Goal: Task Accomplishment & Management: Complete application form

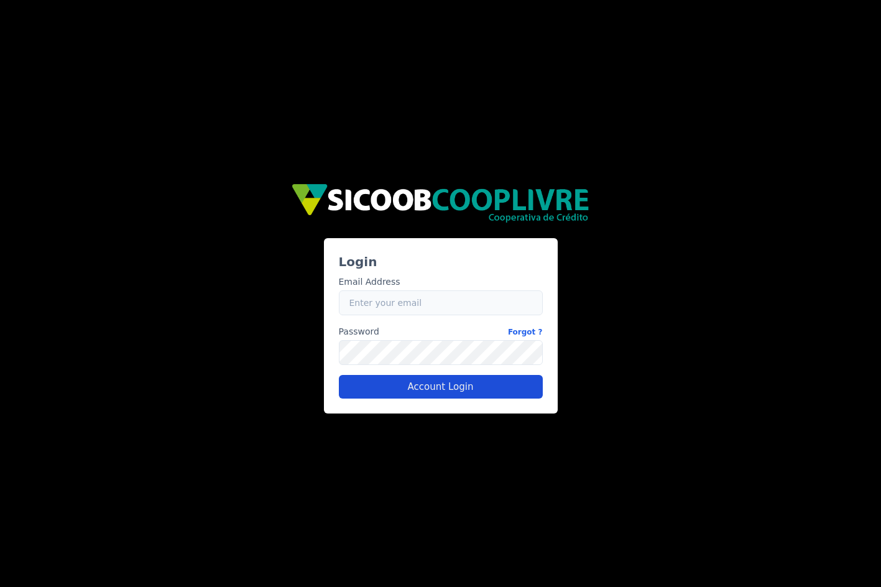
type input "[EMAIL_ADDRESS][PERSON_NAME][DOMAIN_NAME]"
click at [429, 386] on button "Account Login" at bounding box center [441, 387] width 204 height 24
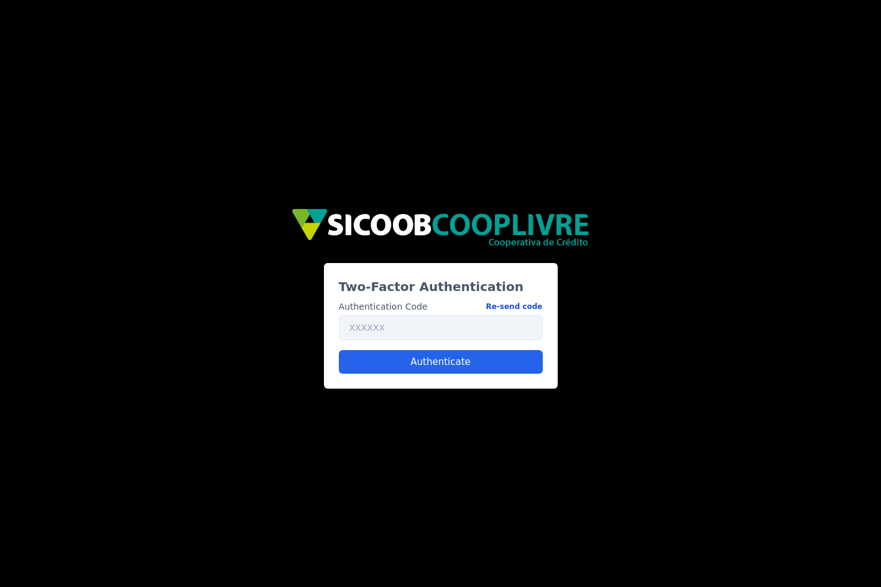
click at [517, 306] on button "Re-send code" at bounding box center [514, 306] width 57 height 13
click at [398, 328] on input "text" at bounding box center [441, 327] width 204 height 25
paste input "356931"
type input "356931"
click at [411, 365] on button "Authenticate" at bounding box center [441, 362] width 204 height 24
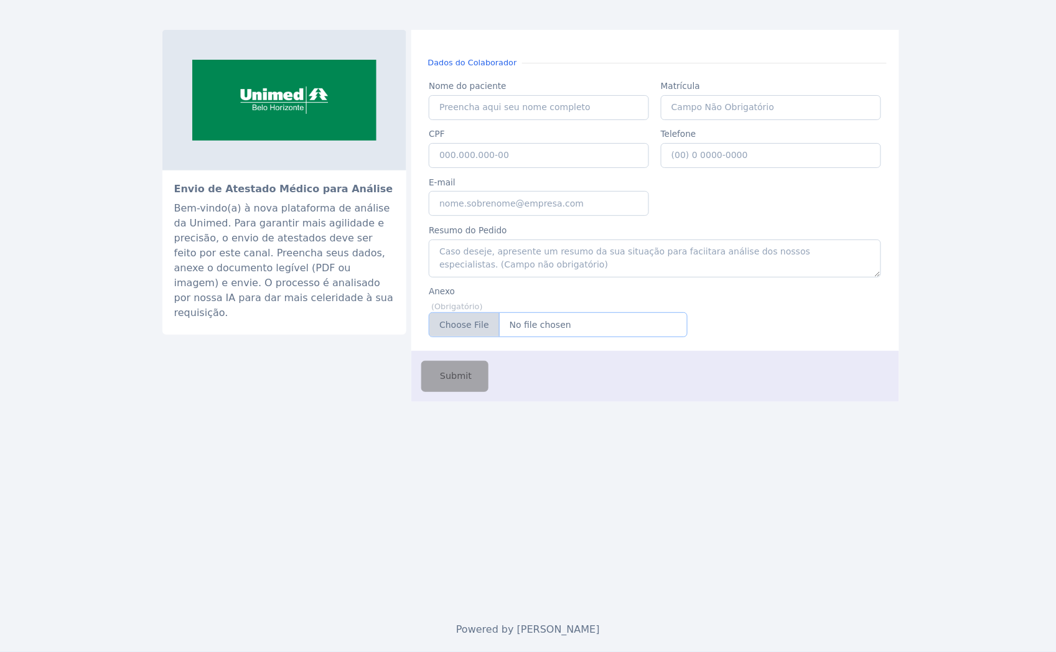
click at [542, 328] on input "Anexo" at bounding box center [558, 324] width 259 height 25
type input "C:\fakepath\licençaMaterinidade.pdf"
click at [470, 114] on input "Nome do paciente" at bounding box center [539, 107] width 220 height 25
click at [470, 114] on input "Caio de Castro" at bounding box center [539, 107] width 220 height 25
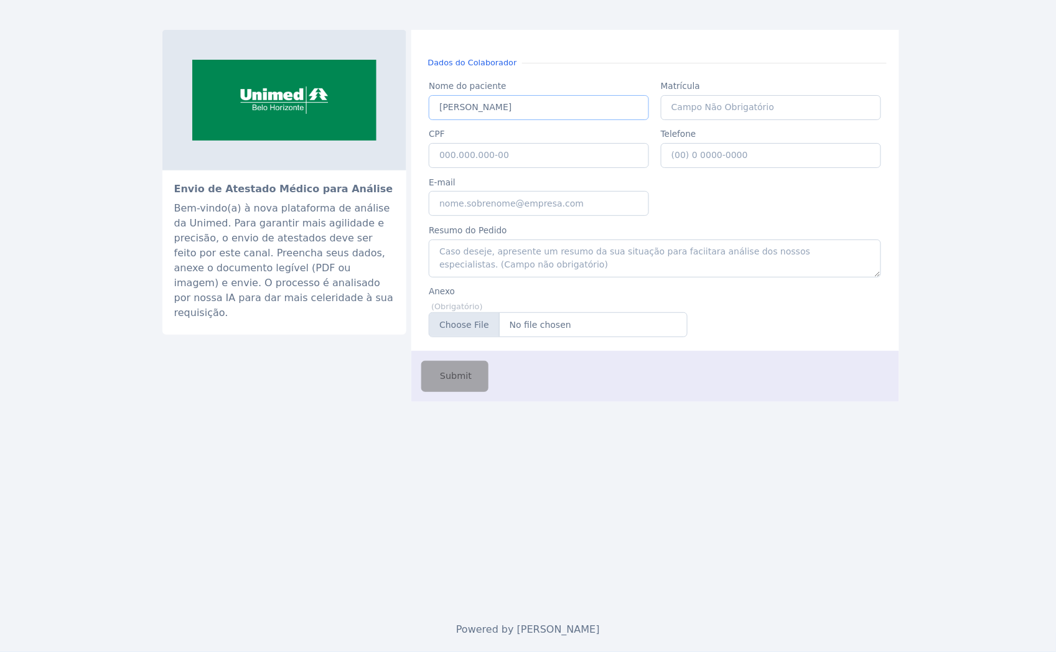
click at [470, 114] on input "Caio de Castro" at bounding box center [539, 107] width 220 height 25
paste input "ANA MARIZELIA GIL DE SOUZA PINTO"
type input "ANA MARIZELIA GIL DE SOUZA PINTO"
click at [461, 153] on input "CPF" at bounding box center [539, 155] width 220 height 25
paste input "039.483.996-03"
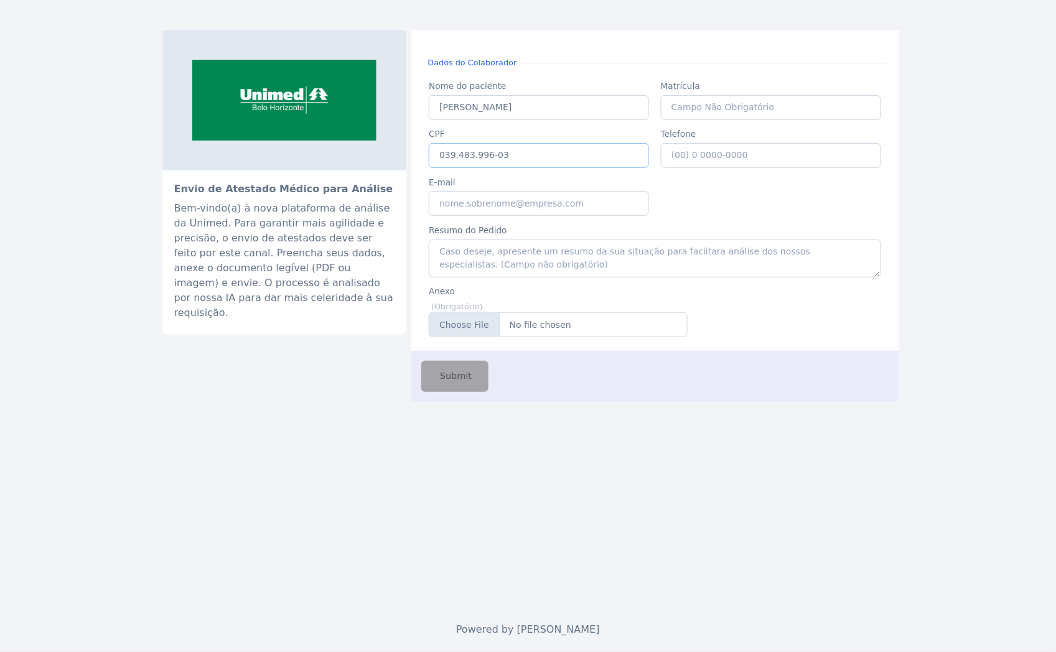
type input "039.483.996-03"
click at [477, 214] on input "E-mail" at bounding box center [539, 203] width 220 height 25
type input "caio.castro@fluna.io"
click at [467, 378] on span "Submit" at bounding box center [454, 377] width 34 height 14
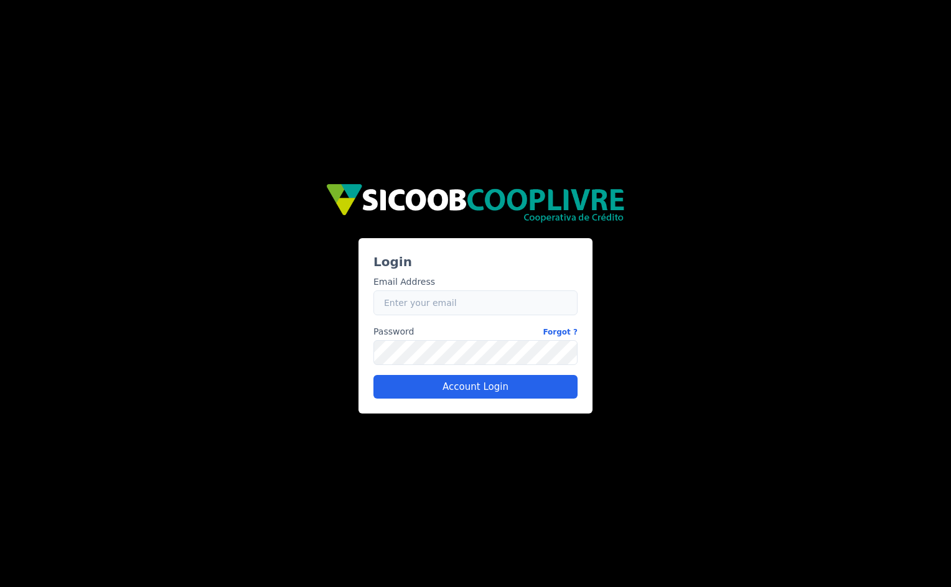
type input "[EMAIL_ADDRESS][PERSON_NAME][DOMAIN_NAME]"
click at [423, 305] on input "caio.castro+sicoob2@fluna.io" at bounding box center [475, 303] width 204 height 25
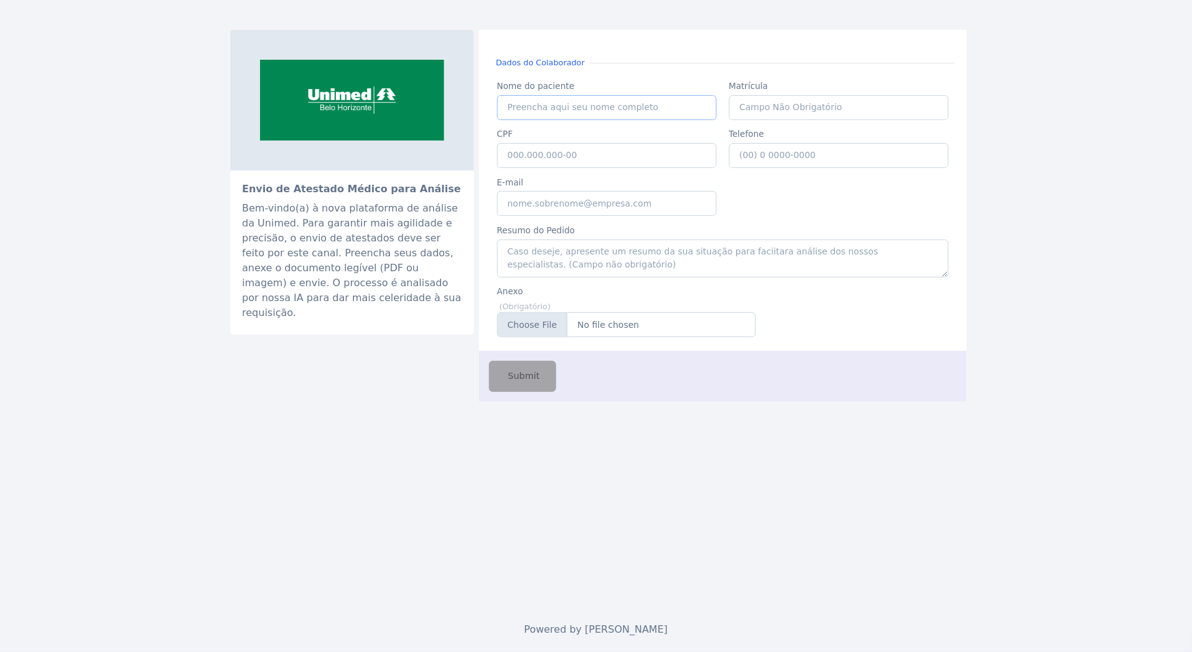
click at [577, 106] on input "Nome do paciente" at bounding box center [607, 107] width 220 height 25
type input "Caio de Castro"
type input "117"
type input "117.938.536-57"
type input "caio.castro@fluna.io"
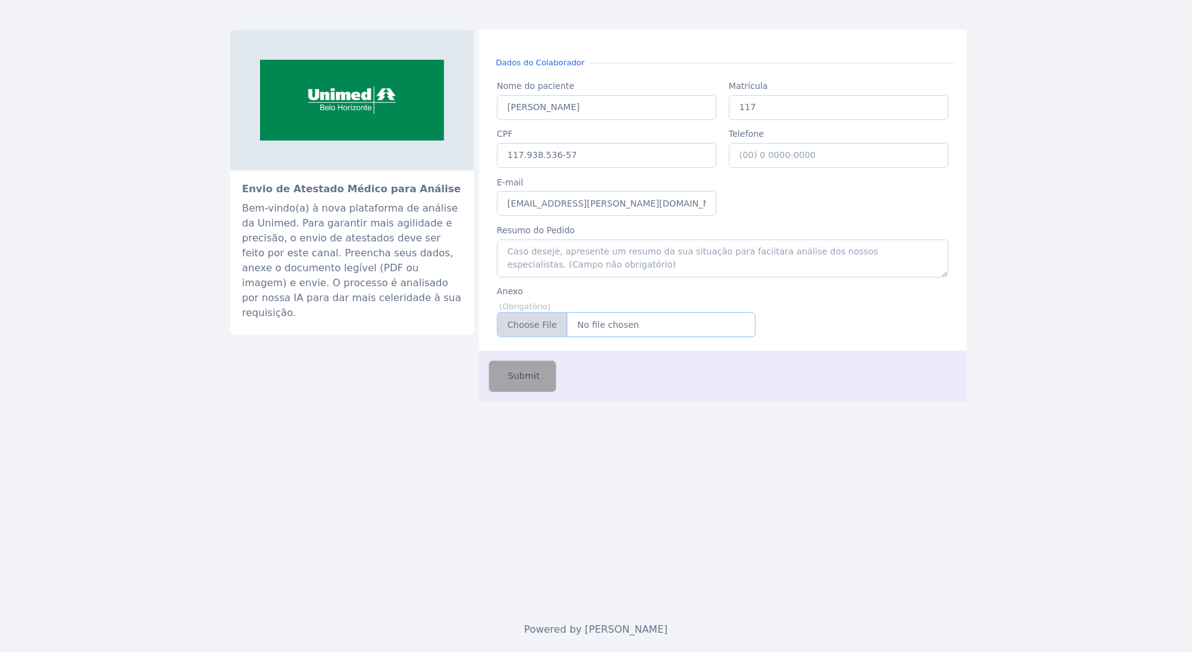
click at [579, 331] on input "Anexo" at bounding box center [626, 324] width 259 height 25
type input "C:\fakepath\theofiloSobreposiçãoConsultaMedica.pdf"
click at [530, 380] on span "Submit" at bounding box center [523, 377] width 34 height 14
